Goal: Task Accomplishment & Management: Use online tool/utility

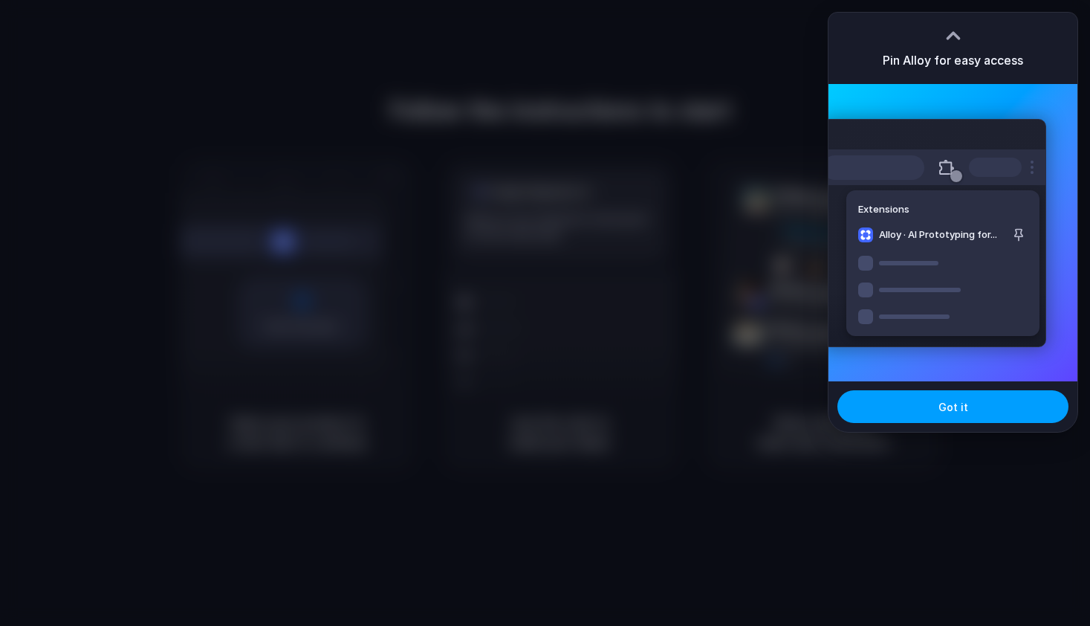
click at [942, 404] on span "Got it" at bounding box center [954, 407] width 30 height 16
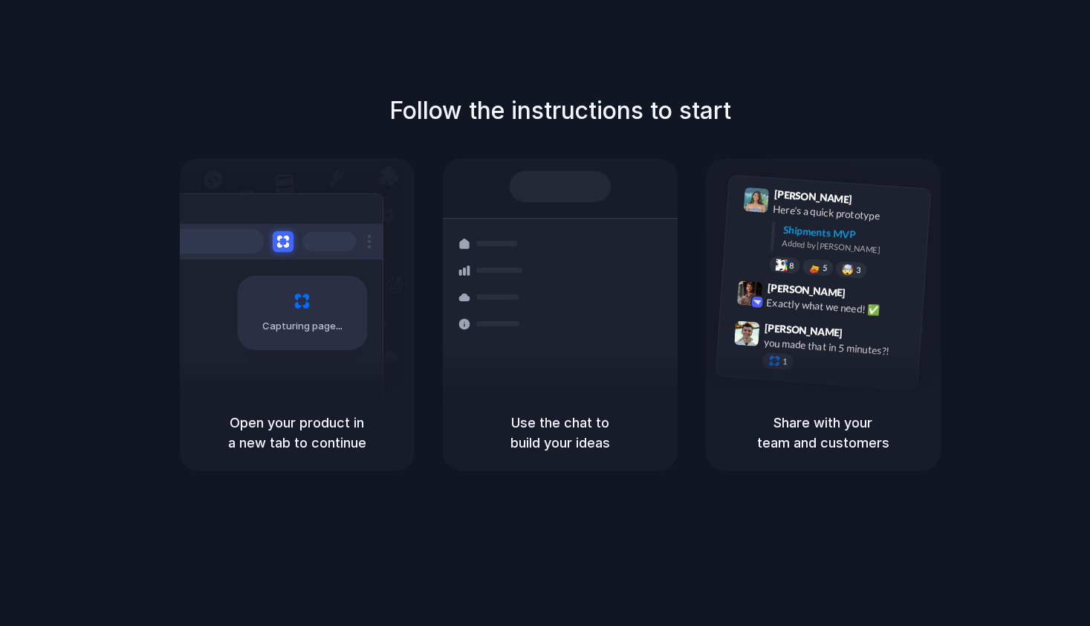
click at [545, 313] on div at bounding box center [545, 313] width 0 height 0
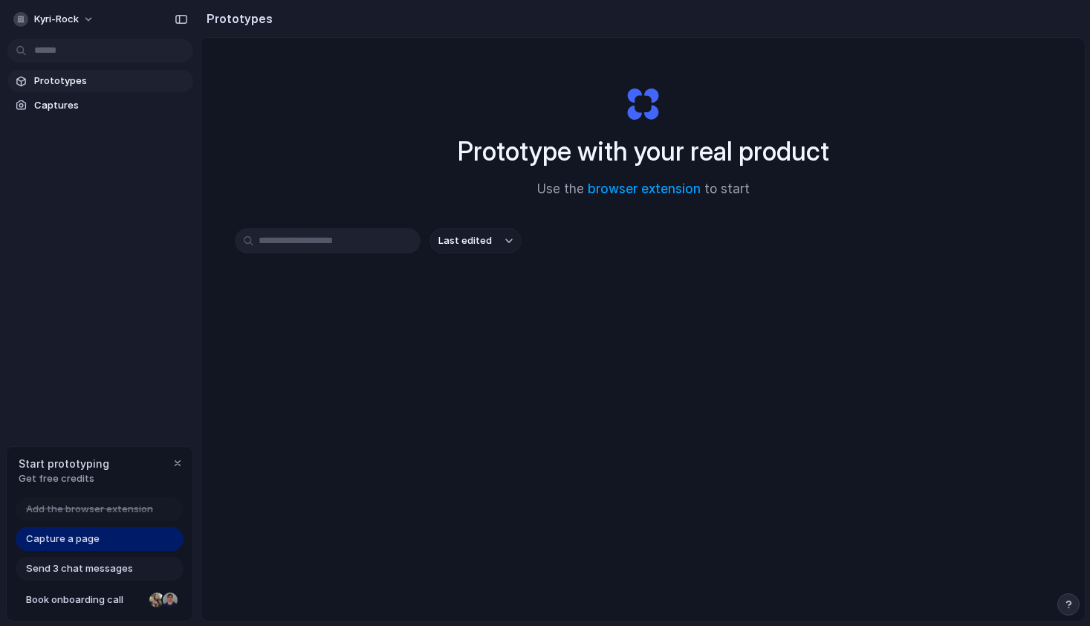
drag, startPoint x: 187, startPoint y: 463, endPoint x: 169, endPoint y: 201, distance: 262.2
click at [187, 463] on div "Start prototyping Get free credits" at bounding box center [100, 471] width 186 height 48
click at [175, 464] on div "button" at bounding box center [178, 463] width 12 height 12
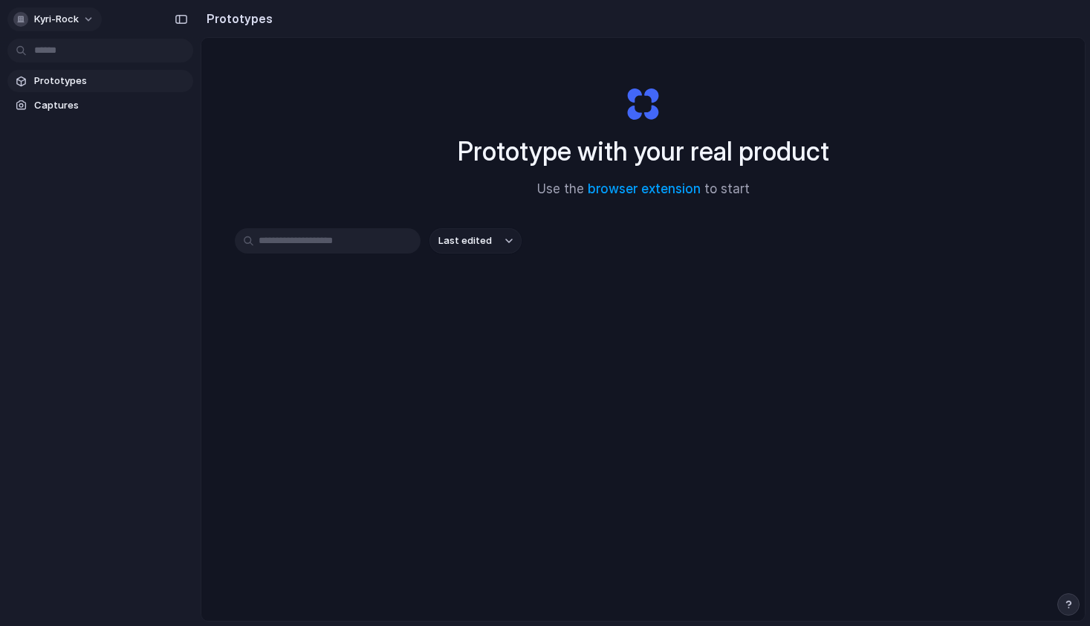
click at [81, 21] on button "kyri-rock" at bounding box center [54, 19] width 94 height 24
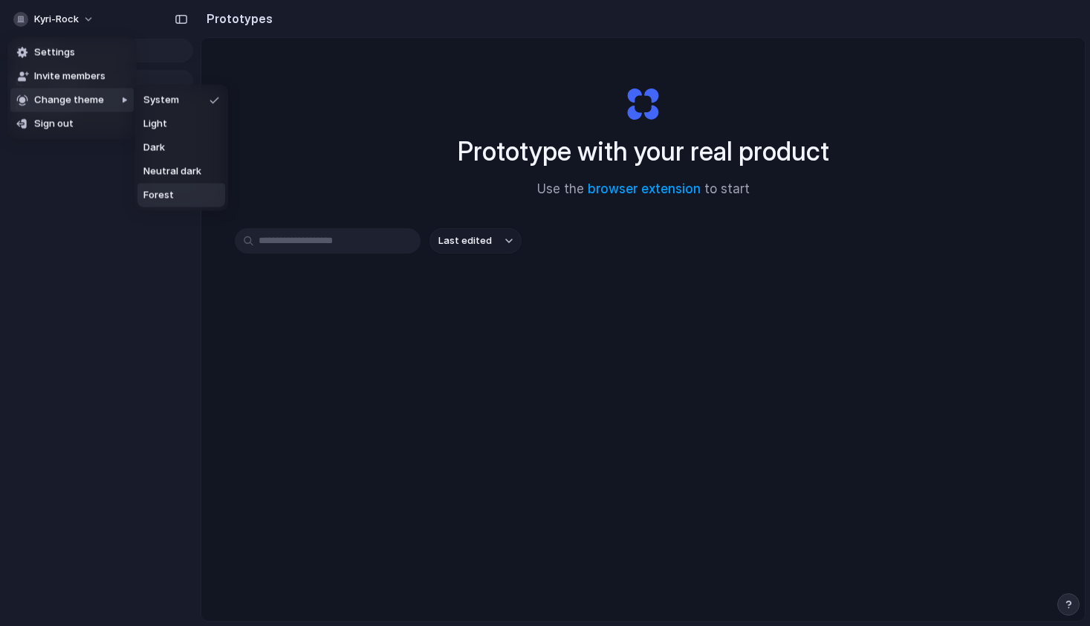
click at [189, 189] on li "Forest" at bounding box center [181, 196] width 88 height 24
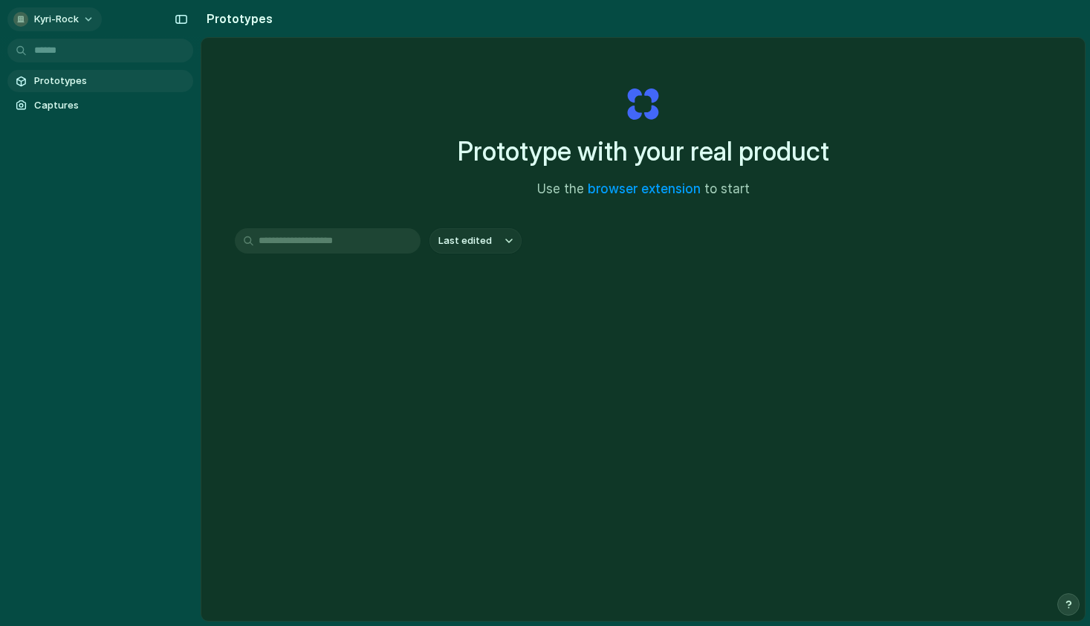
click at [88, 13] on button "kyri-rock" at bounding box center [54, 19] width 94 height 24
click at [314, 109] on div "Settings Invite members Change theme Sign out" at bounding box center [545, 313] width 1090 height 626
click at [325, 243] on input "text" at bounding box center [328, 240] width 186 height 25
